Goal: Task Accomplishment & Management: Manage account settings

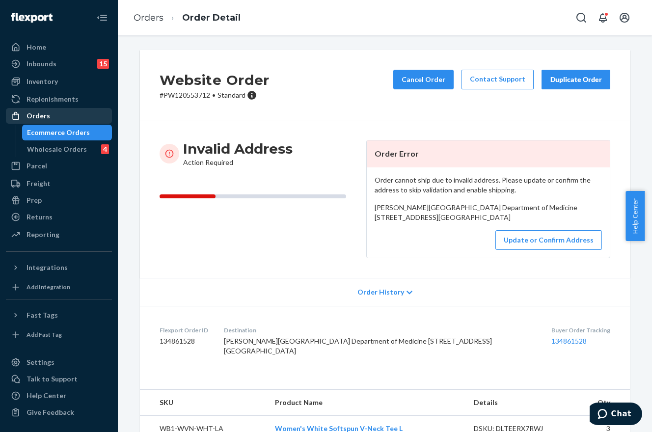
drag, startPoint x: 39, startPoint y: 116, endPoint x: 108, endPoint y: 118, distance: 68.8
click at [39, 116] on div "Orders" at bounding box center [39, 116] width 24 height 10
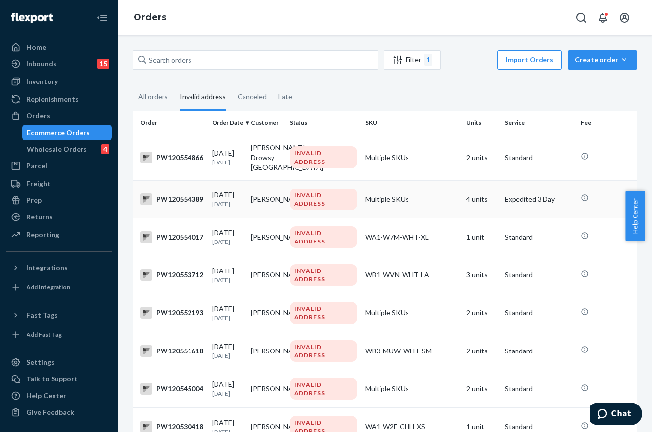
scroll to position [49, 0]
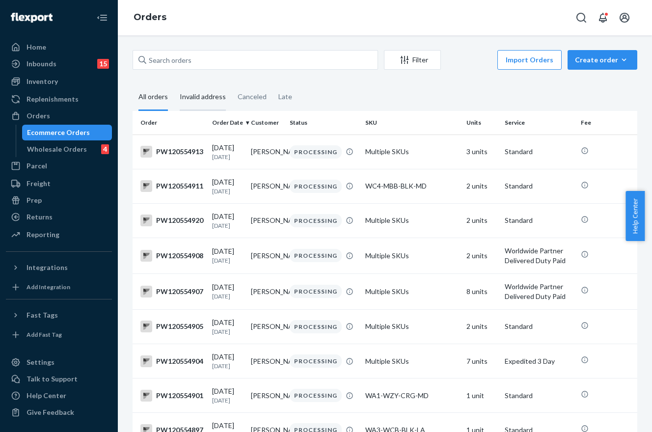
click at [207, 105] on div "Invalid address" at bounding box center [203, 97] width 46 height 27
click at [174, 84] on input "Invalid address" at bounding box center [174, 84] width 0 height 0
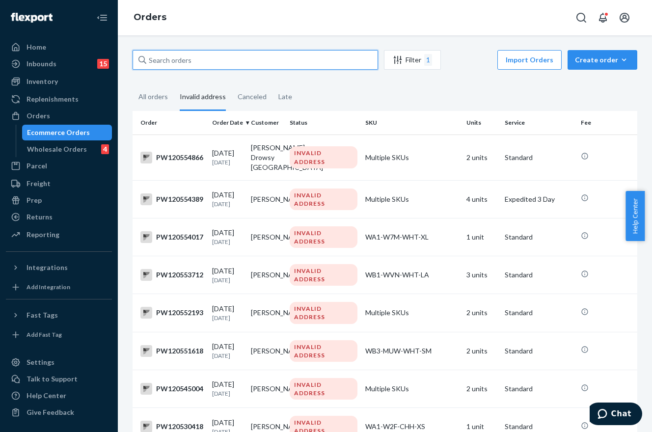
click at [235, 61] on input "text" at bounding box center [256, 60] width 246 height 20
paste input "PW120551618"
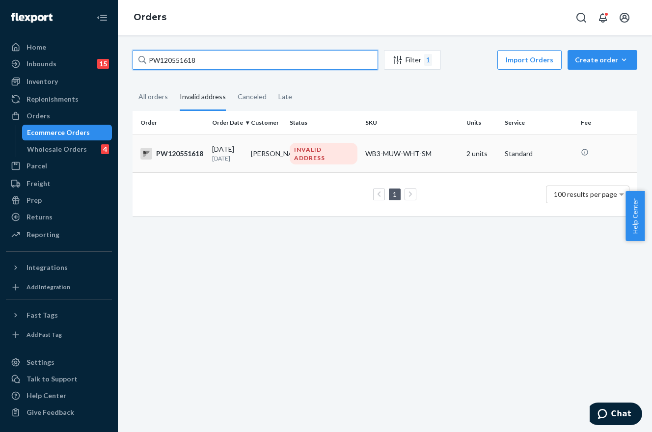
type input "PW120551618"
click at [266, 143] on td "[PERSON_NAME]" at bounding box center [266, 154] width 39 height 38
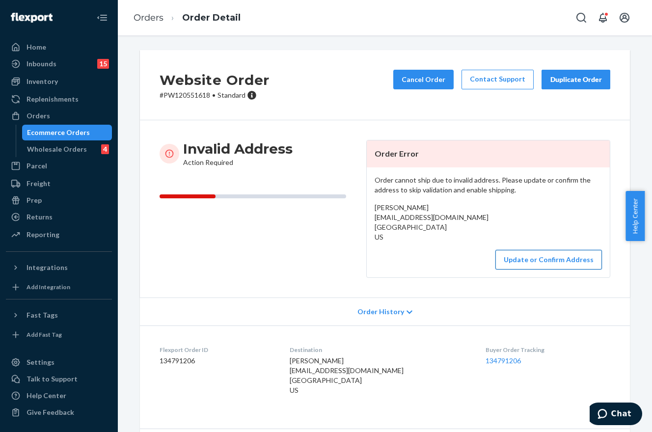
click at [529, 256] on button "Update or Confirm Address" at bounding box center [549, 260] width 107 height 20
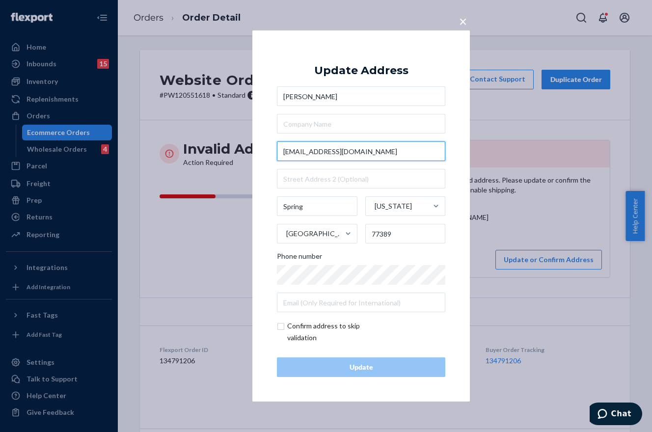
click at [349, 150] on input "[EMAIL_ADDRESS][DOMAIN_NAME]" at bounding box center [361, 151] width 168 height 20
paste input "[STREET_ADDRESS]"
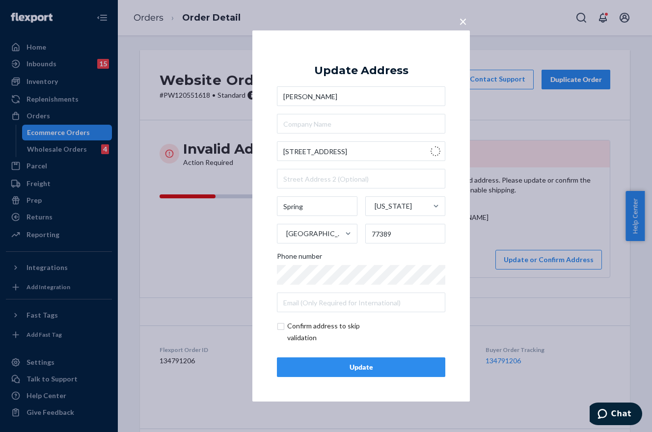
type input "4 Pleasant Shadows Dr"
click at [388, 367] on div "Update" at bounding box center [361, 367] width 152 height 10
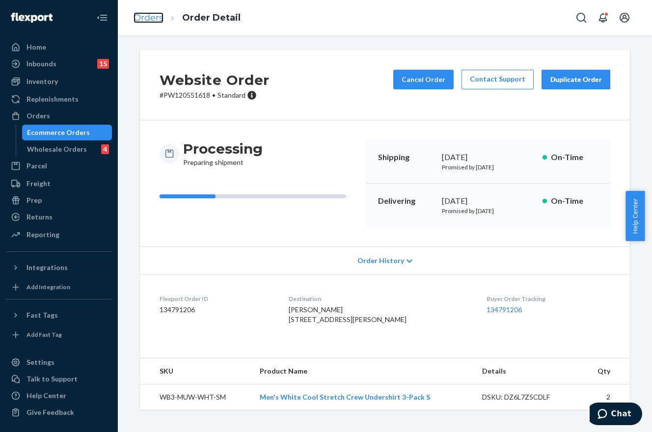
click at [152, 15] on link "Orders" at bounding box center [149, 17] width 30 height 11
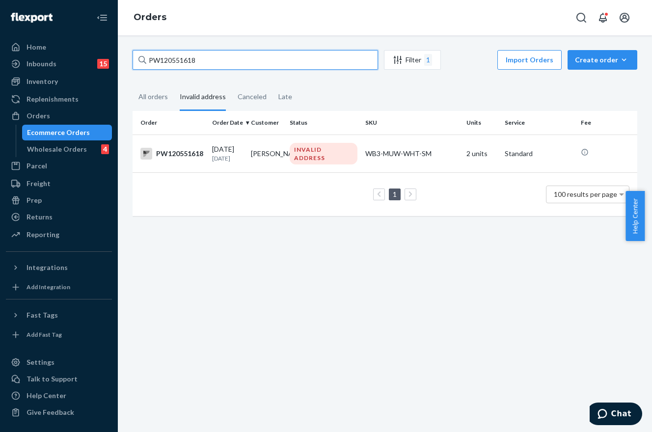
click at [228, 61] on input "PW120551618" at bounding box center [256, 60] width 246 height 20
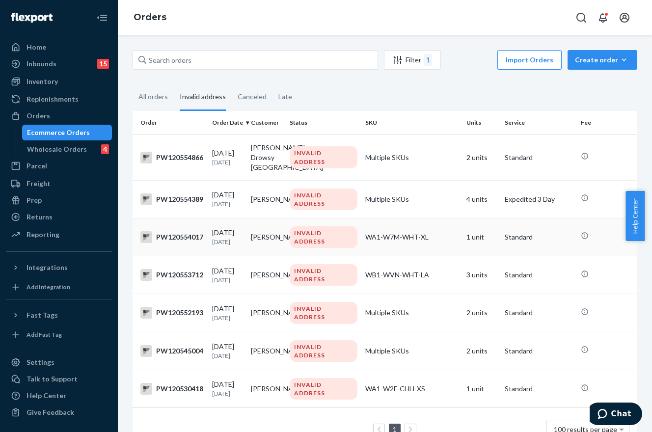
click at [408, 242] on div "WA1-W7M-WHT-XL" at bounding box center [411, 237] width 93 height 10
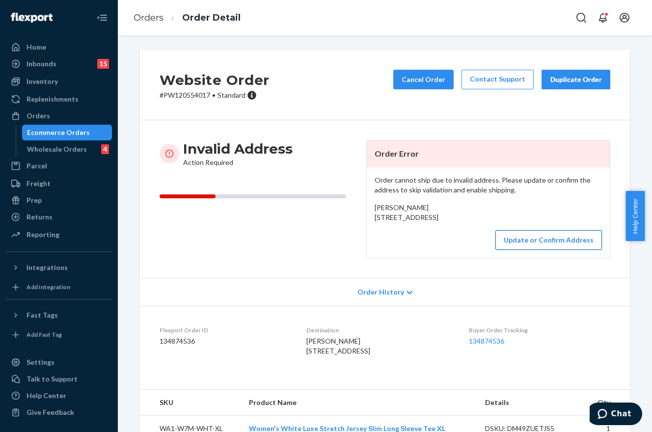
click at [550, 250] on button "Update or Confirm Address" at bounding box center [549, 240] width 107 height 20
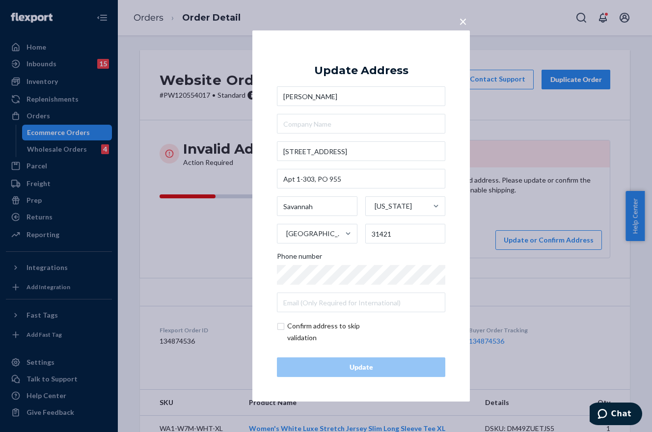
click at [280, 326] on input "checkbox" at bounding box center [334, 332] width 114 height 24
checkbox input "true"
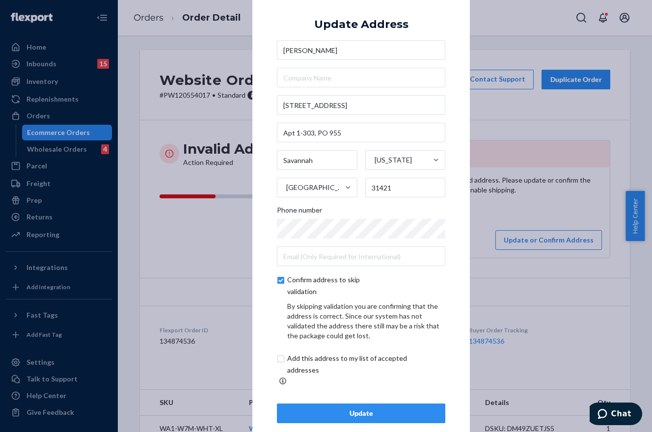
click at [374, 409] on div "Update" at bounding box center [361, 414] width 152 height 10
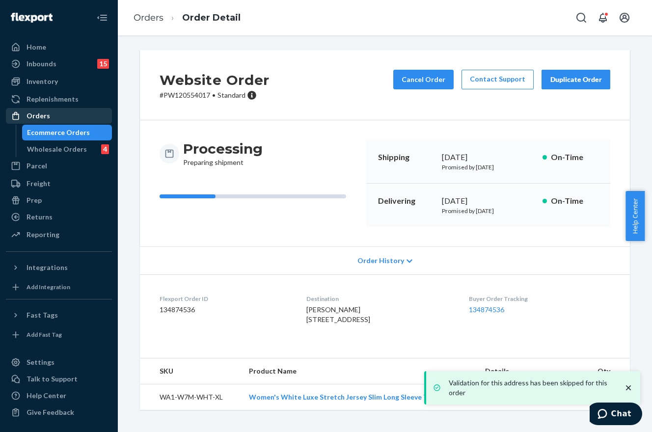
click at [34, 121] on div "Orders" at bounding box center [59, 116] width 104 height 14
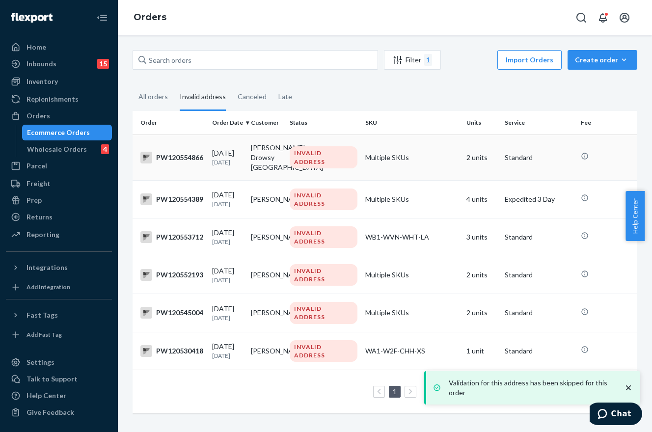
click at [409, 180] on td "Multiple SKUs" at bounding box center [412, 158] width 101 height 46
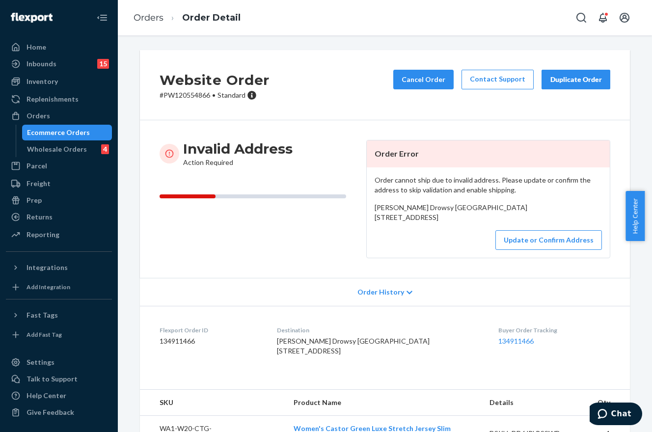
drag, startPoint x: 428, startPoint y: 226, endPoint x: 372, endPoint y: 219, distance: 56.5
click at [375, 219] on div "[PERSON_NAME] Drowsy [GEOGRAPHIC_DATA] [STREET_ADDRESS]" at bounding box center [488, 213] width 227 height 20
copy span "[STREET_ADDRESS]"
drag, startPoint x: 344, startPoint y: 382, endPoint x: 287, endPoint y: 373, distance: 57.7
click at [287, 356] on div "[PERSON_NAME] Drowsy [GEOGRAPHIC_DATA] [STREET_ADDRESS]" at bounding box center [380, 346] width 206 height 20
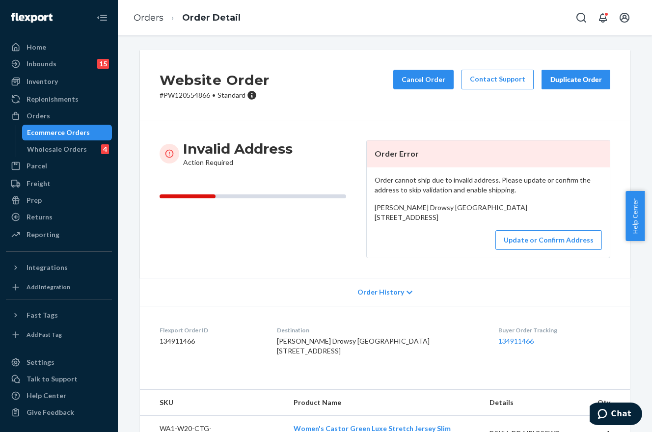
copy span "[STREET_ADDRESS]"
click at [536, 250] on button "Update or Confirm Address" at bounding box center [549, 240] width 107 height 20
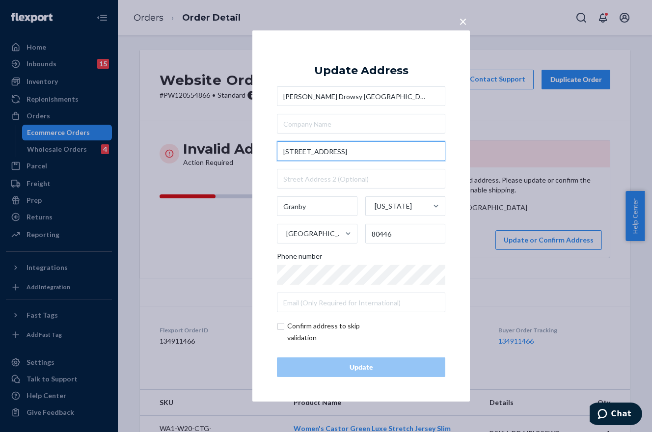
drag, startPoint x: 356, startPoint y: 153, endPoint x: 379, endPoint y: 153, distance: 23.6
click at [379, 153] on input "[STREET_ADDRESS]" at bounding box center [361, 151] width 168 height 20
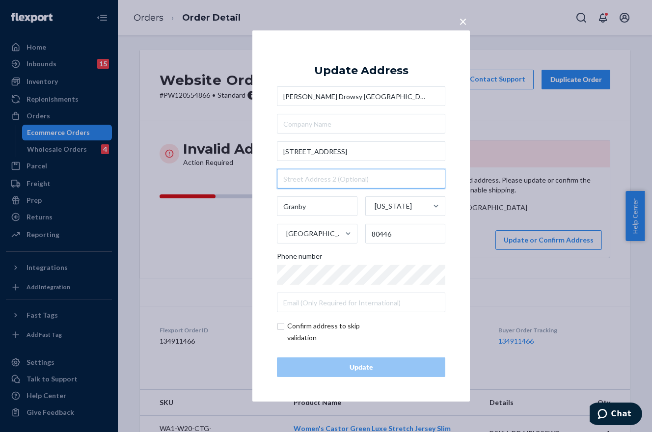
click at [356, 179] on input "text" at bounding box center [361, 179] width 168 height 20
paste input "Pb 147"
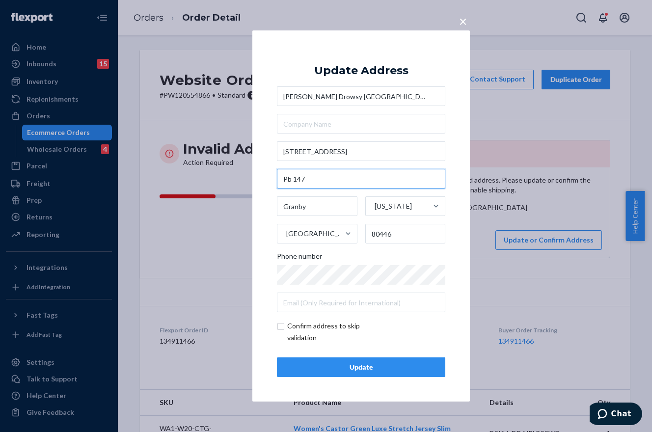
type input "Pb 147"
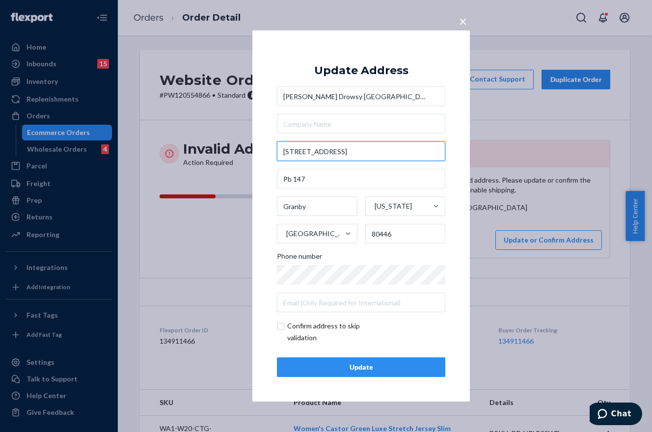
click at [384, 151] on input "[STREET_ADDRESS]" at bounding box center [361, 151] width 168 height 20
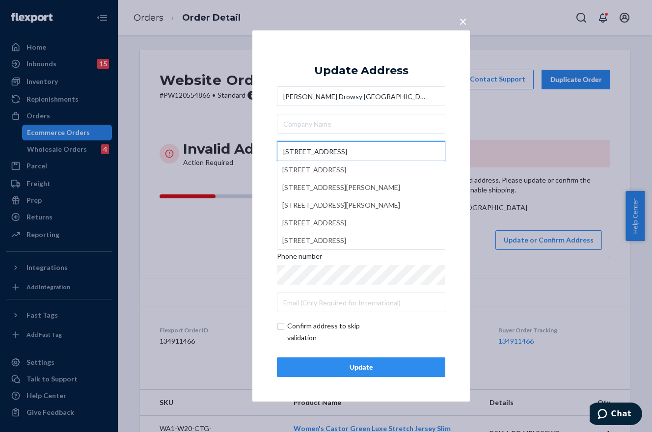
type input "[STREET_ADDRESS]"
click at [455, 152] on div "× Update Address [PERSON_NAME][GEOGRAPHIC_DATA] [STREET_ADDRESS] [STREET_ADDRES…" at bounding box center [361, 215] width 218 height 371
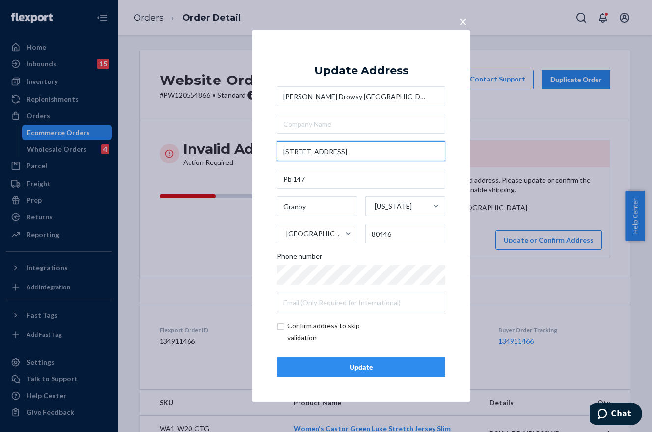
click at [372, 156] on input "[STREET_ADDRESS]" at bounding box center [361, 151] width 168 height 20
click at [279, 326] on input "checkbox" at bounding box center [334, 332] width 114 height 24
checkbox input "true"
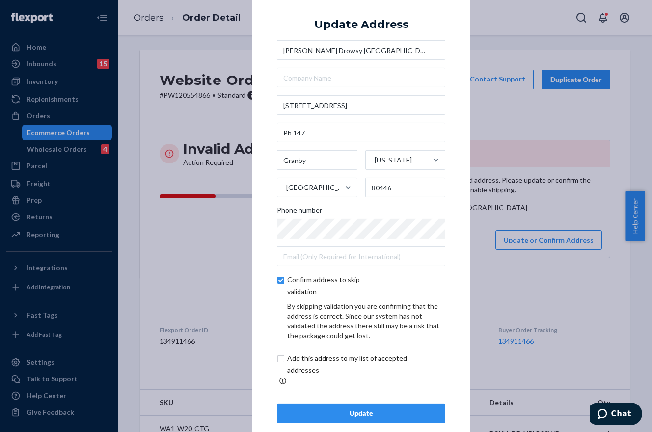
click at [365, 404] on button "Update" at bounding box center [361, 414] width 168 height 20
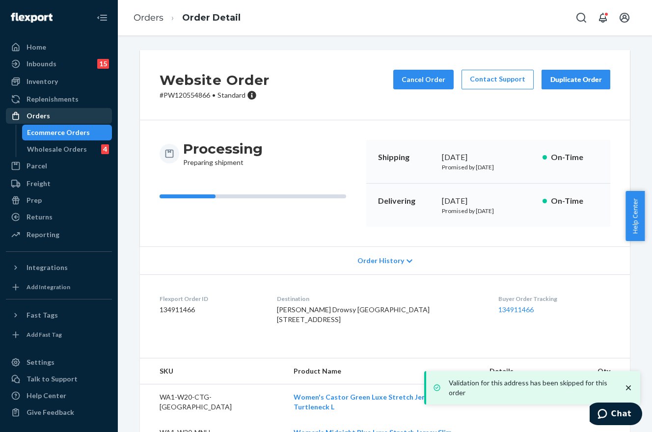
drag, startPoint x: 40, startPoint y: 115, endPoint x: 52, endPoint y: 115, distance: 11.3
click at [40, 115] on div "Orders" at bounding box center [39, 116] width 24 height 10
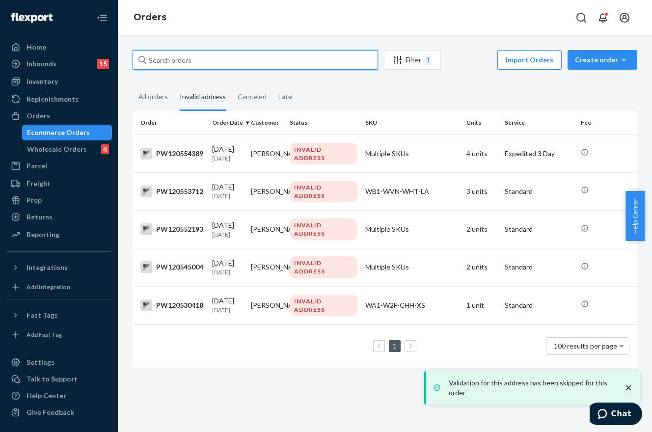
click at [213, 56] on input "text" at bounding box center [256, 60] width 246 height 20
paste input "PW120552193"
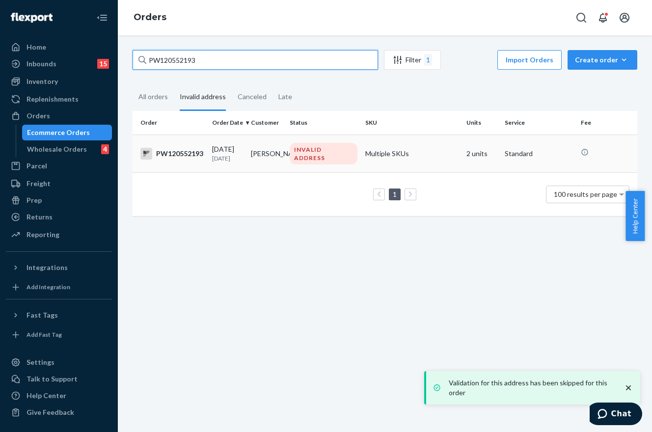
type input "PW120552193"
click at [335, 139] on td "INVALID ADDRESS" at bounding box center [324, 154] width 76 height 38
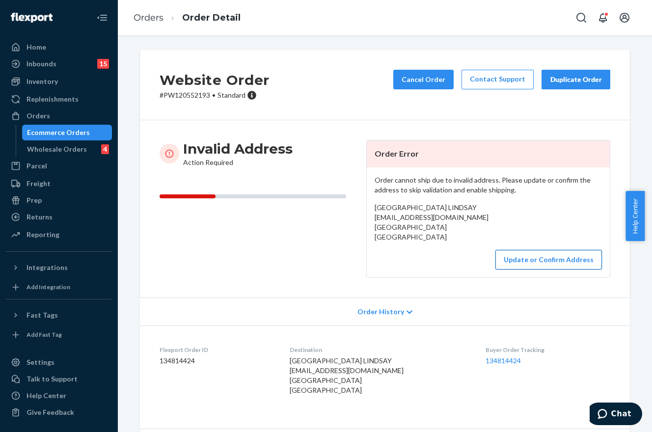
click at [548, 257] on button "Update or Confirm Address" at bounding box center [549, 260] width 107 height 20
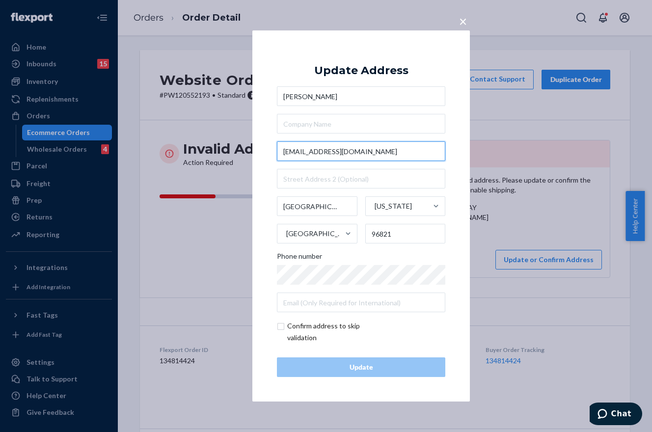
click at [360, 149] on input "[EMAIL_ADDRESS][DOMAIN_NAME]" at bounding box center [361, 151] width 168 height 20
paste input "1798 Halekoa Dr"
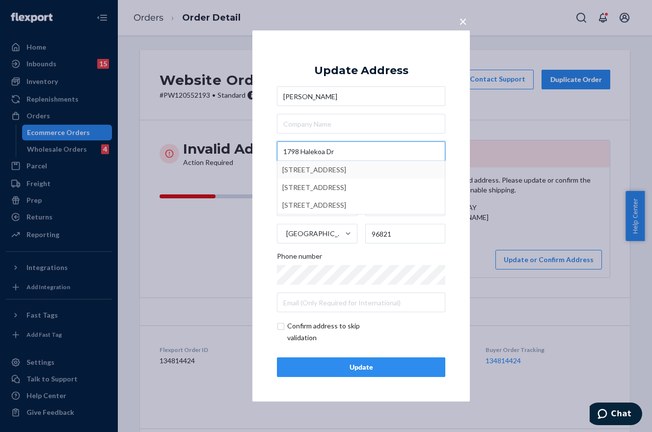
type input "1798 Halekoa Dr"
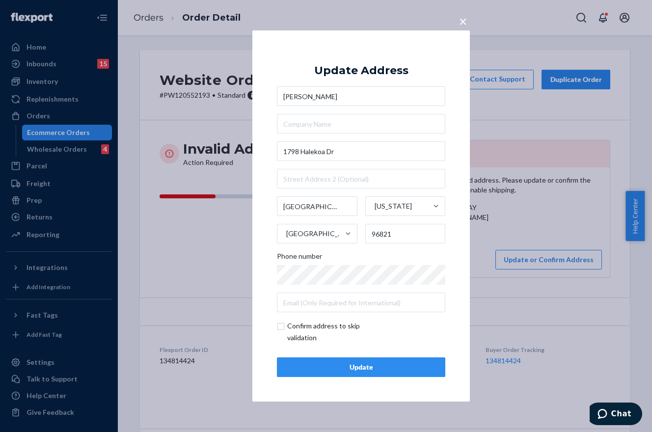
click at [379, 360] on button "Update" at bounding box center [361, 368] width 168 height 20
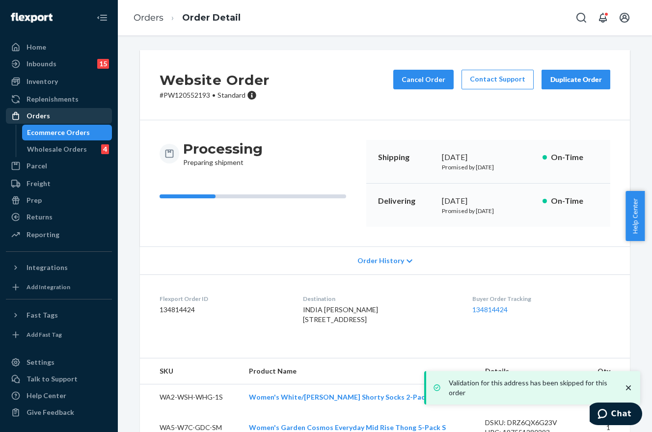
click at [64, 110] on div "Orders" at bounding box center [59, 116] width 104 height 14
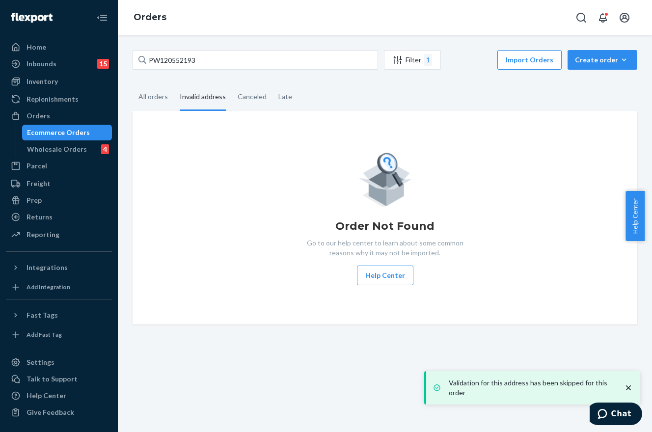
click at [206, 95] on div "Invalid address" at bounding box center [203, 97] width 46 height 27
click at [174, 84] on input "Invalid address" at bounding box center [174, 84] width 0 height 0
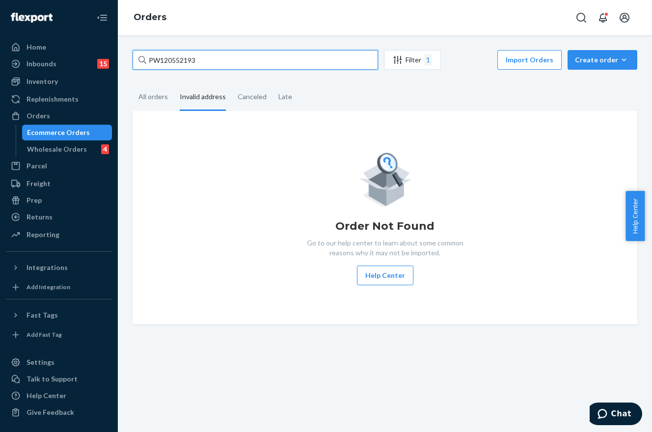
click at [255, 63] on input "PW120552193" at bounding box center [256, 60] width 246 height 20
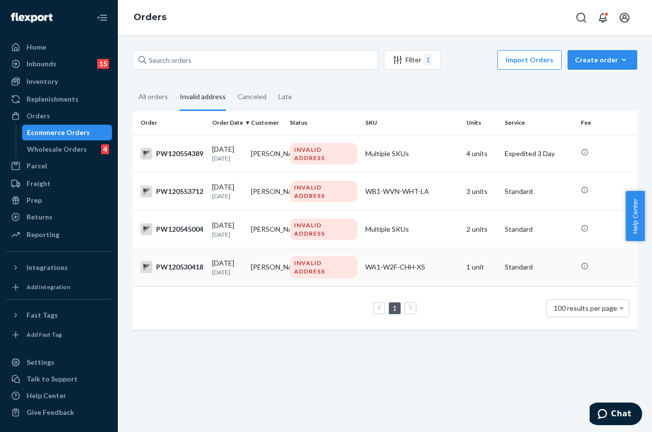
click at [362, 272] on td "WA1-W2F-CHH-XS" at bounding box center [412, 268] width 101 height 38
